Goal: Transaction & Acquisition: Obtain resource

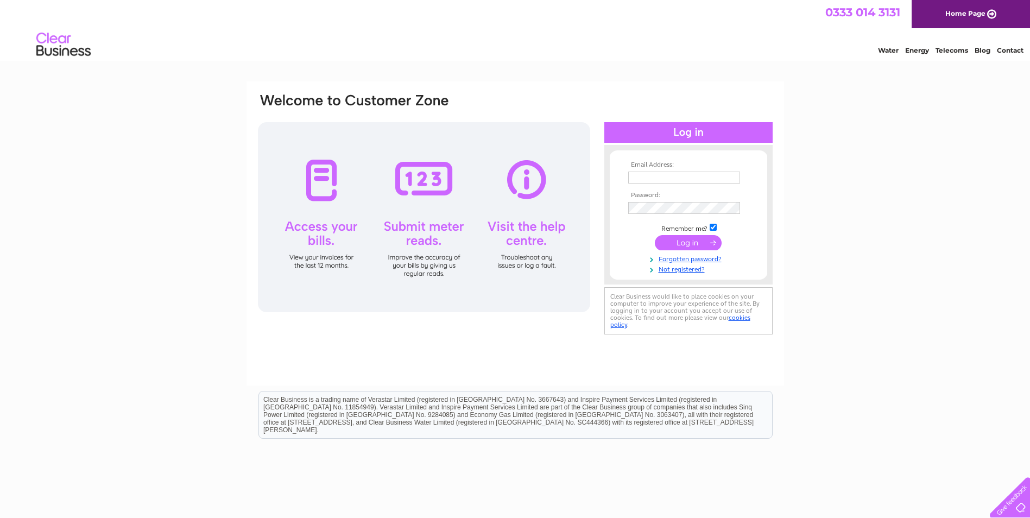
type input "accounts@kelticseafare.com"
click at [687, 242] on input "submit" at bounding box center [688, 242] width 67 height 15
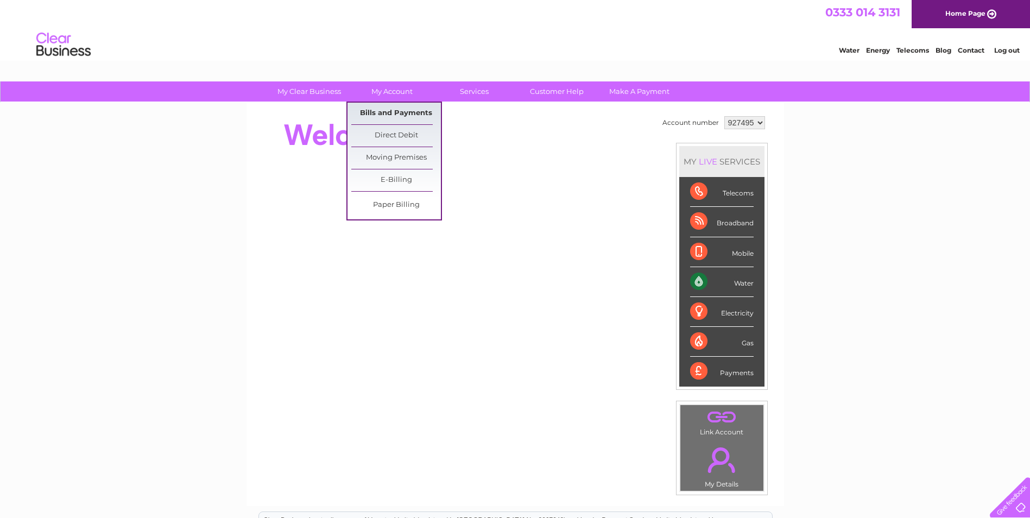
click at [399, 110] on link "Bills and Payments" at bounding box center [396, 114] width 90 height 22
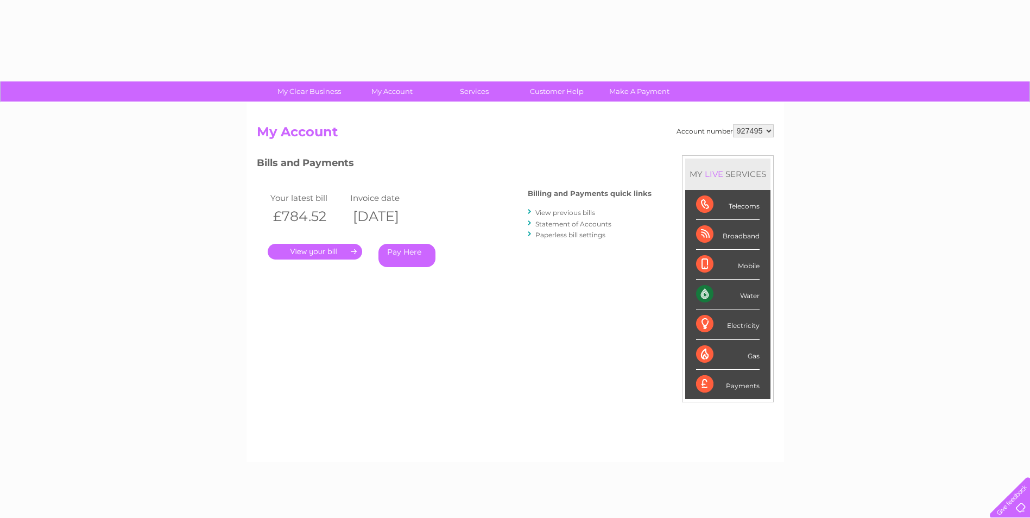
click at [352, 257] on link "." at bounding box center [315, 252] width 95 height 16
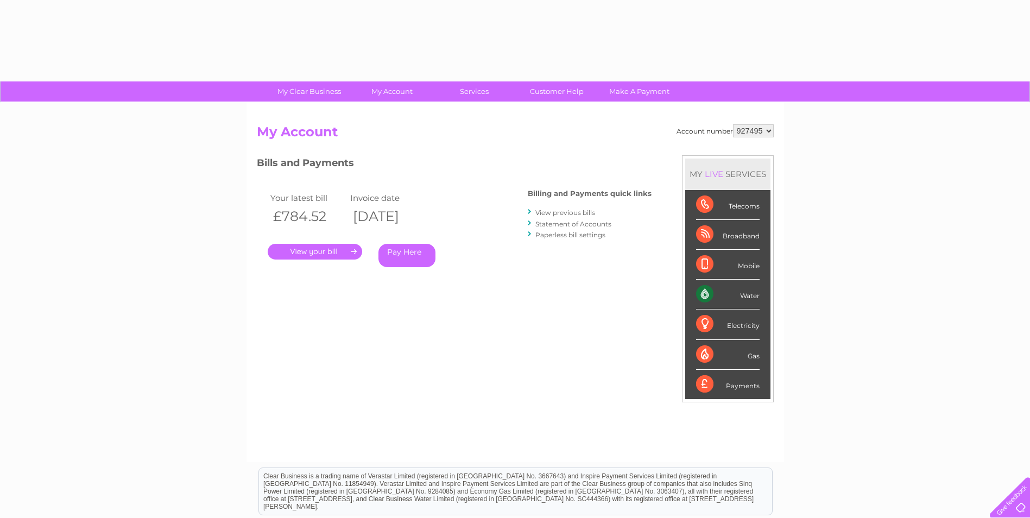
click at [342, 250] on link "." at bounding box center [315, 252] width 95 height 16
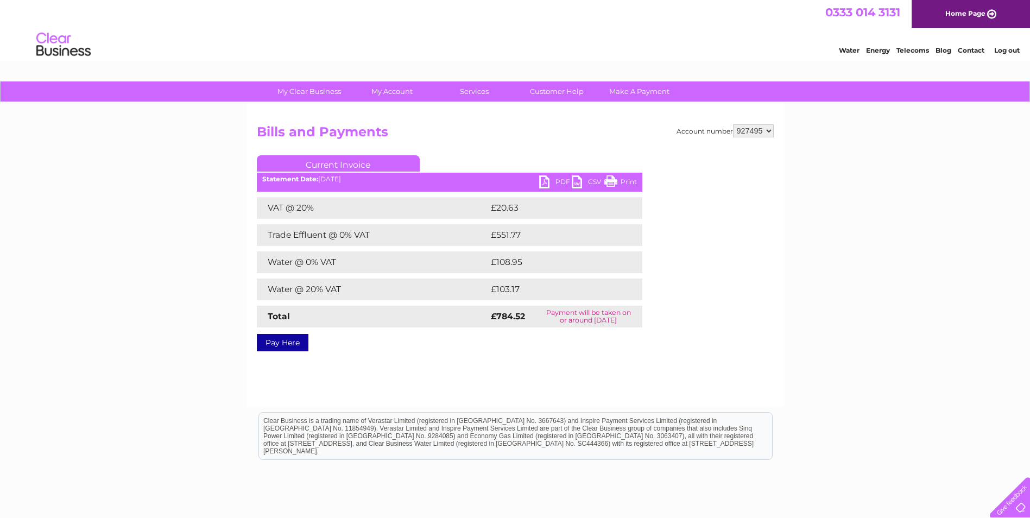
click at [562, 181] on link "PDF" at bounding box center [555, 183] width 33 height 16
